Goal: Check status

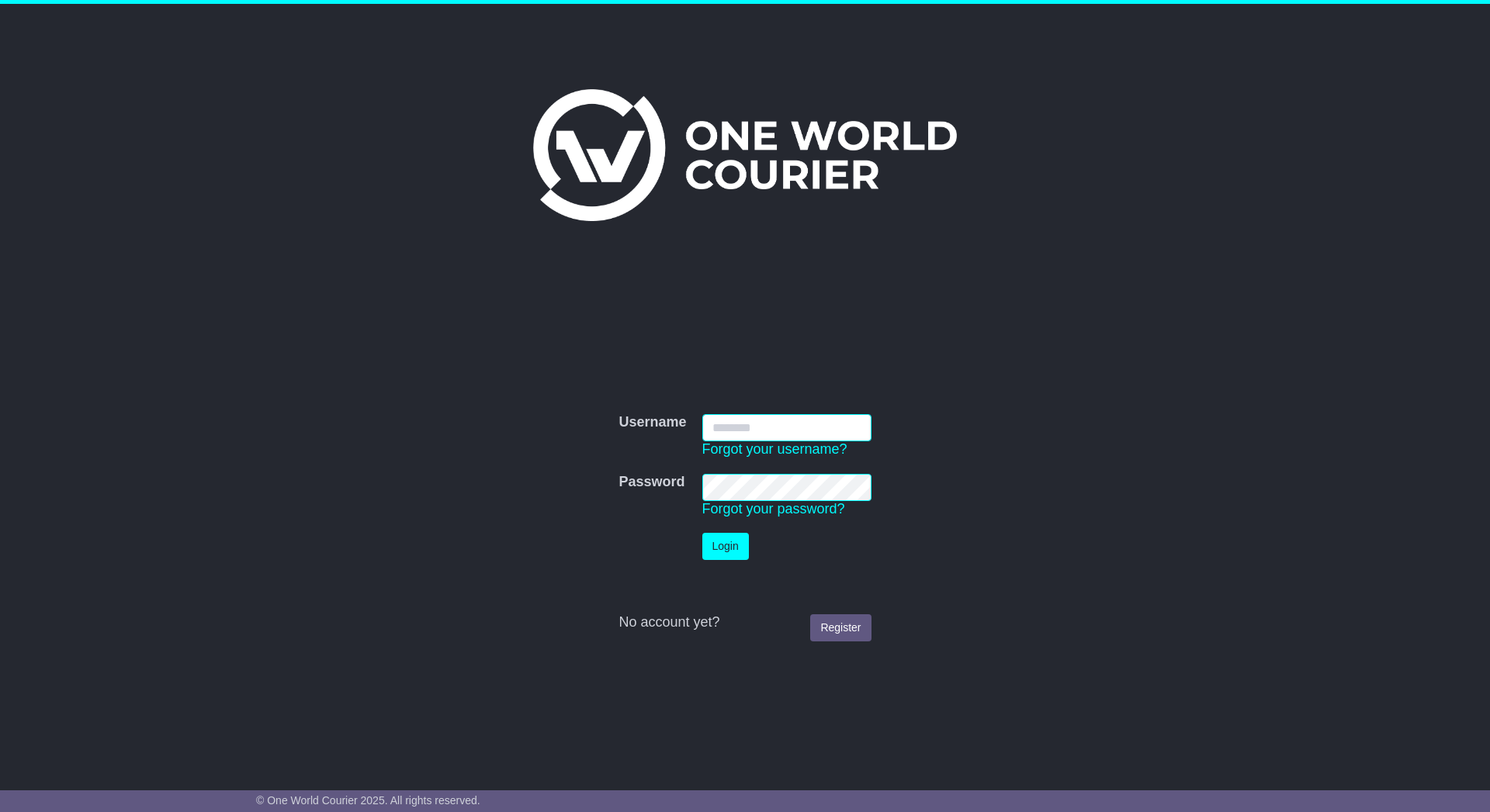
type input "**********"
click at [728, 545] on button "Login" at bounding box center [725, 546] width 46 height 27
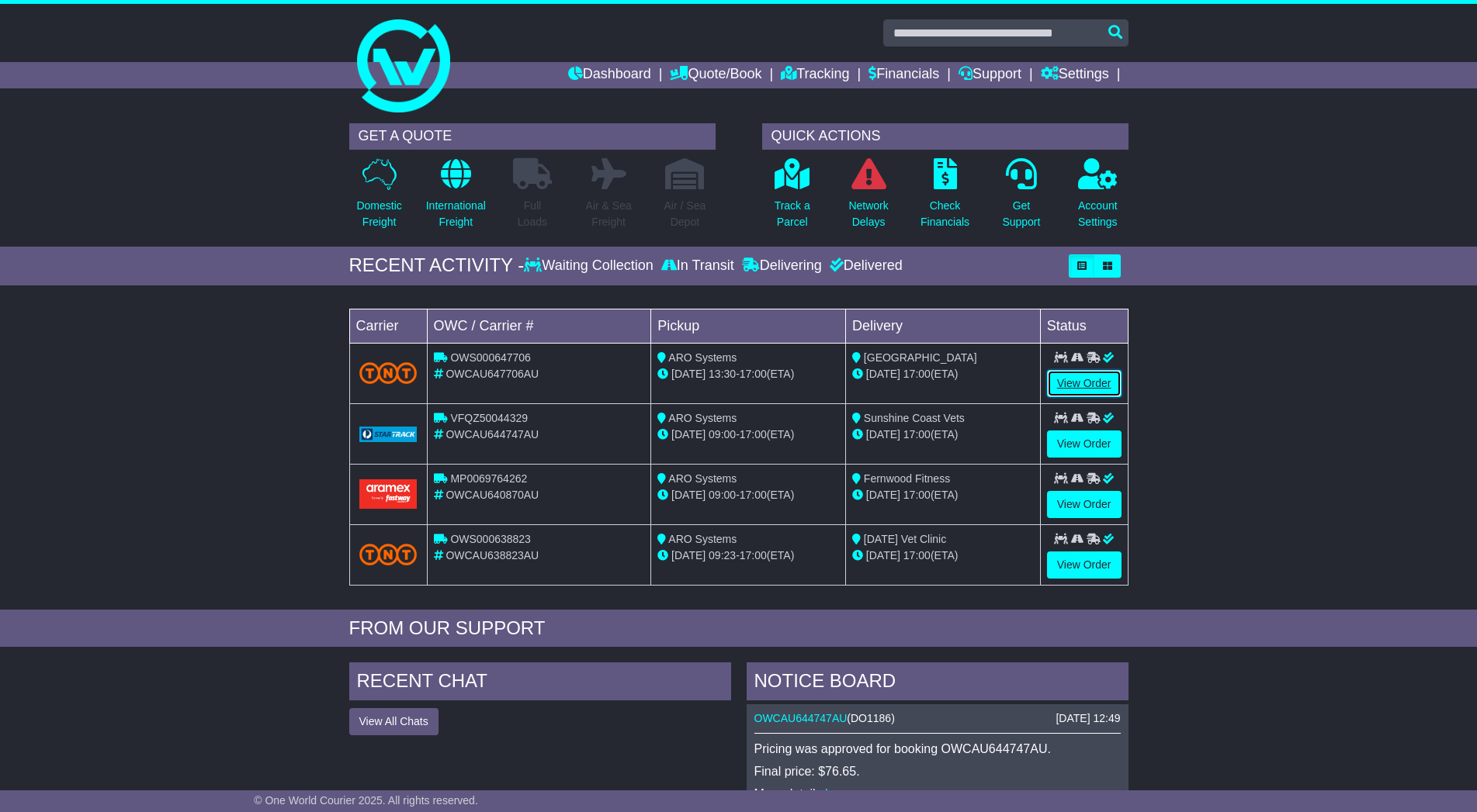
click at [1068, 378] on link "View Order" at bounding box center [1084, 383] width 74 height 27
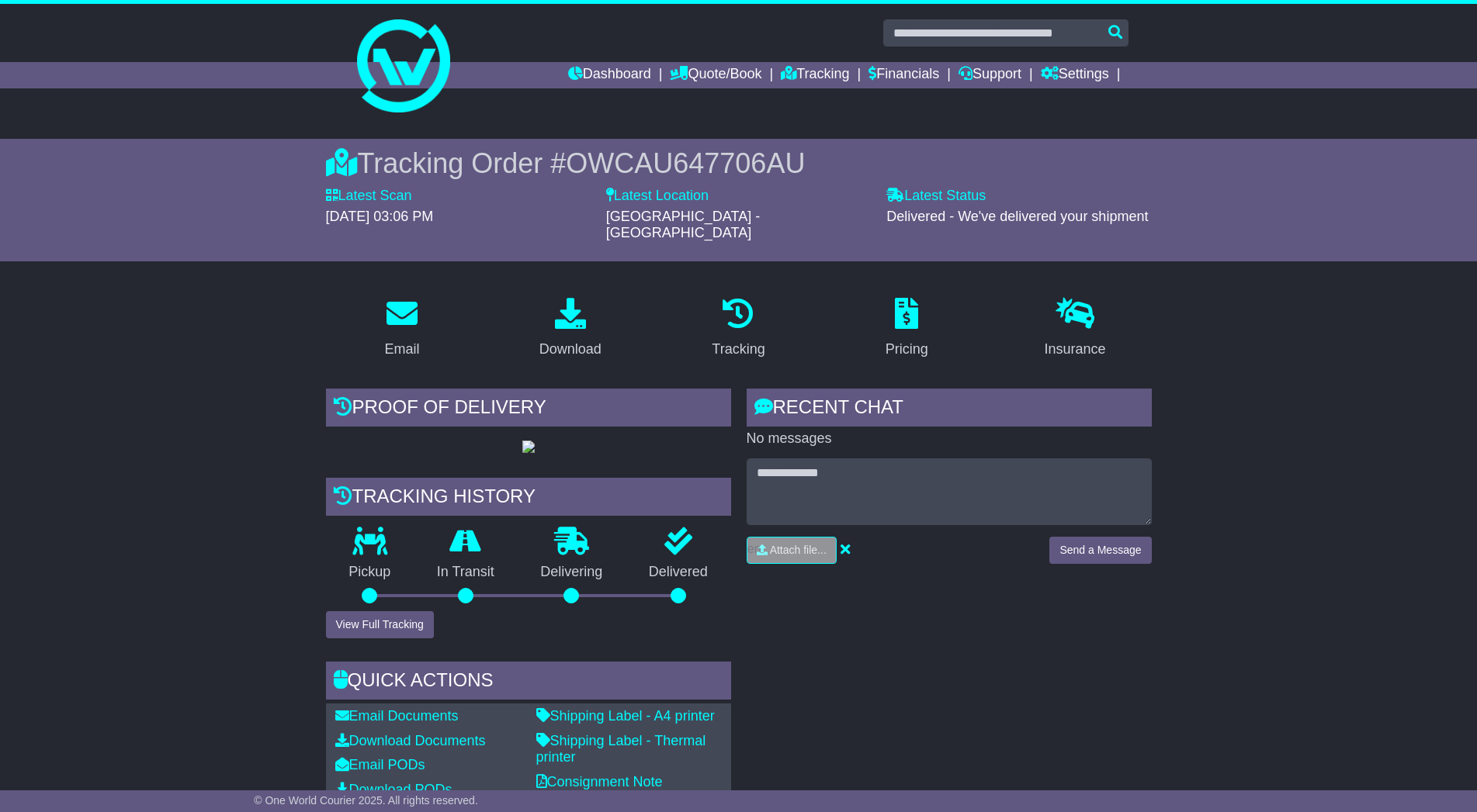
scroll to position [1149, 0]
